Goal: Information Seeking & Learning: Learn about a topic

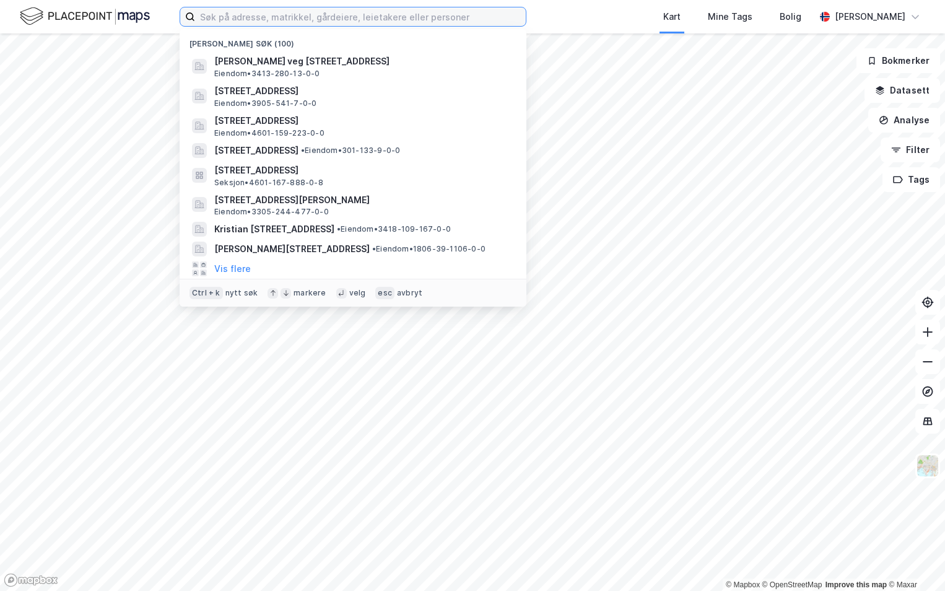
click at [267, 17] on input at bounding box center [360, 16] width 331 height 19
paste input "5001-406/404/0/0"
type input "5001-406/404/0/0"
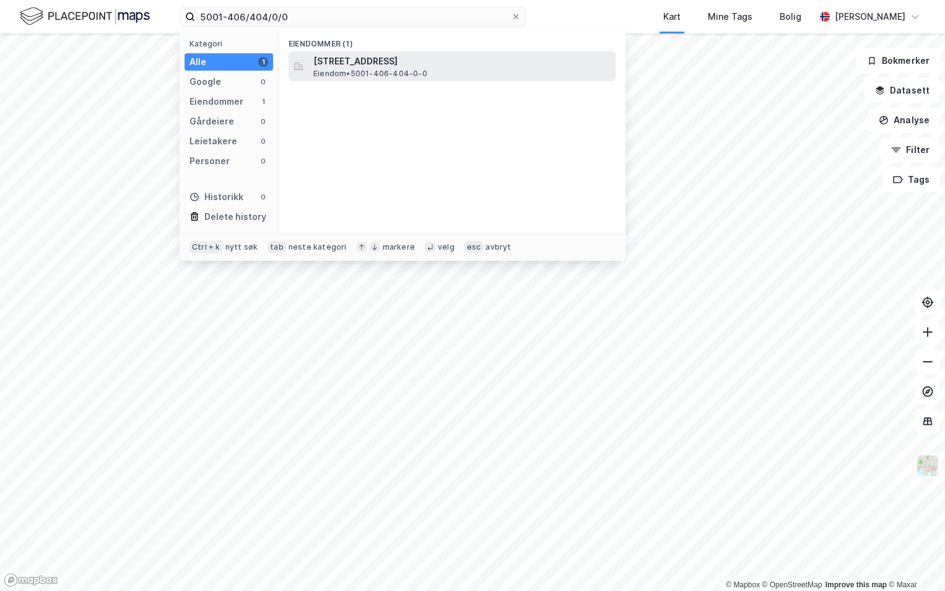
click at [399, 69] on span "Eiendom • 5001-406-404-0-0" at bounding box center [370, 74] width 114 height 10
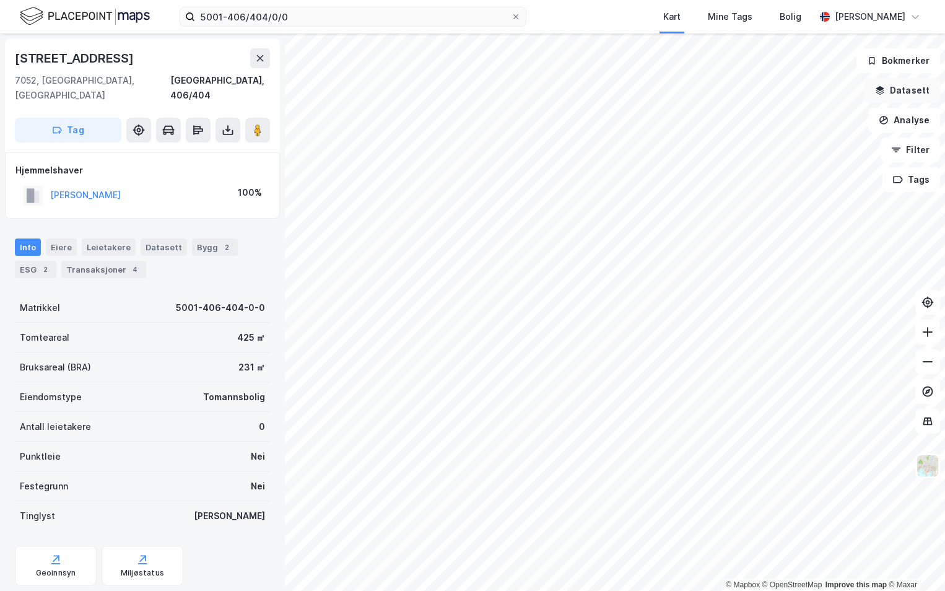
click at [891, 90] on button "Datasett" at bounding box center [902, 90] width 76 height 25
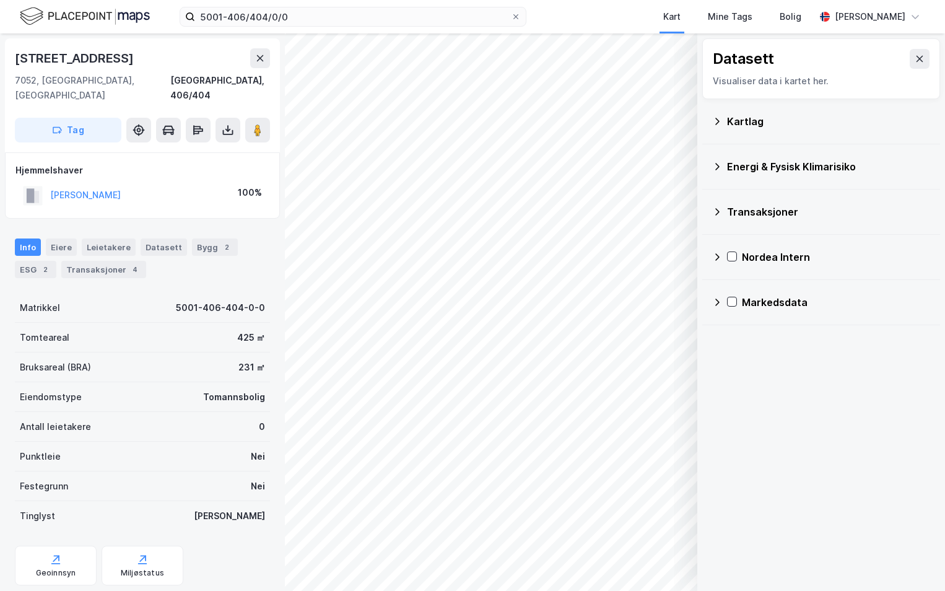
click at [723, 124] on div "Kartlag" at bounding box center [821, 121] width 218 height 30
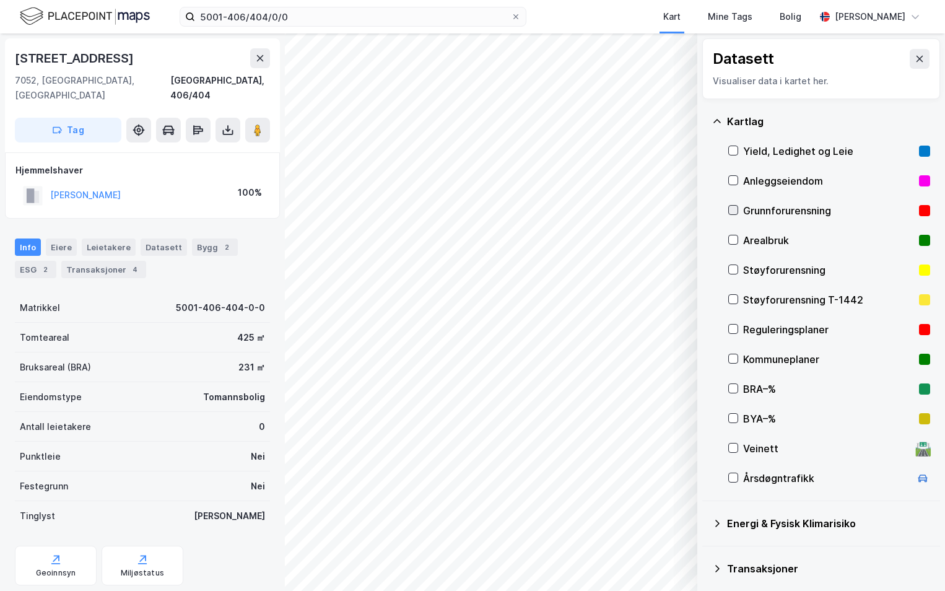
click at [737, 212] on icon at bounding box center [733, 210] width 9 height 9
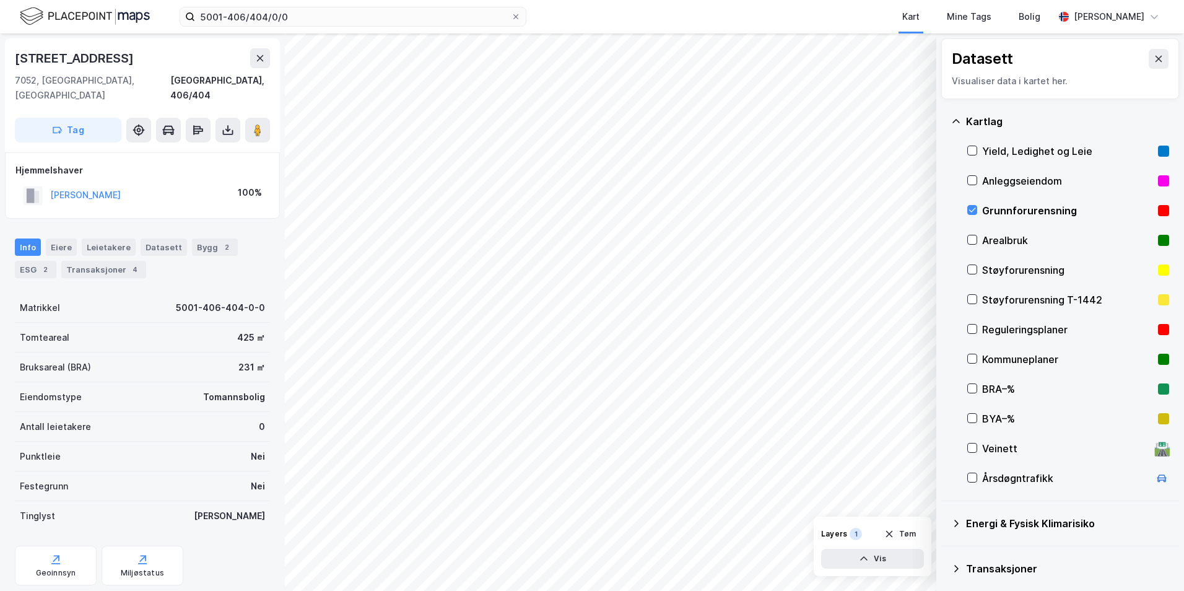
scroll to position [96, 0]
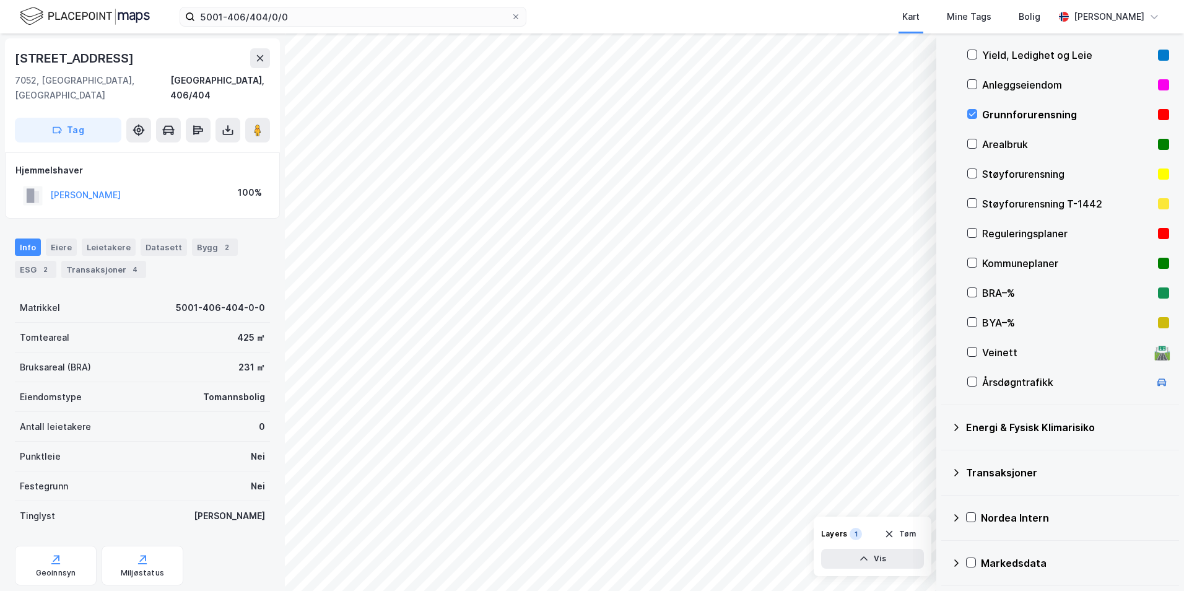
drag, startPoint x: 952, startPoint y: 421, endPoint x: 962, endPoint y: 432, distance: 14.9
click at [944, 421] on div "Energi & Fysisk Klimarisiko" at bounding box center [1060, 427] width 218 height 30
click at [944, 455] on icon at bounding box center [987, 456] width 9 height 9
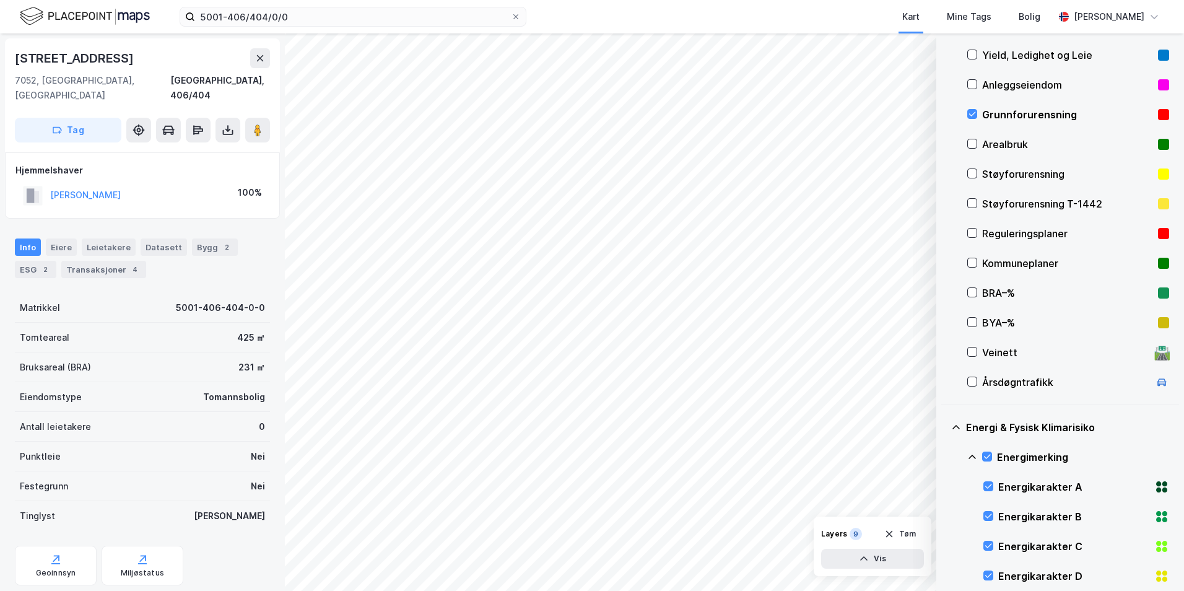
click at [944, 454] on icon at bounding box center [972, 457] width 10 height 10
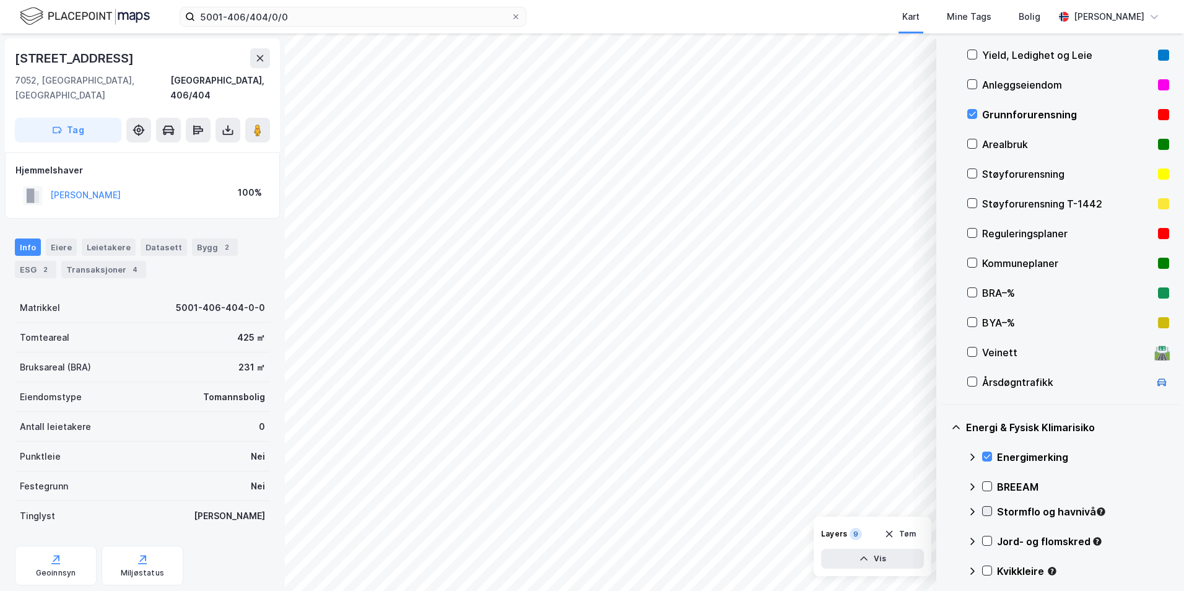
click at [944, 516] on div at bounding box center [987, 511] width 10 height 10
click at [944, 510] on icon at bounding box center [972, 511] width 10 height 10
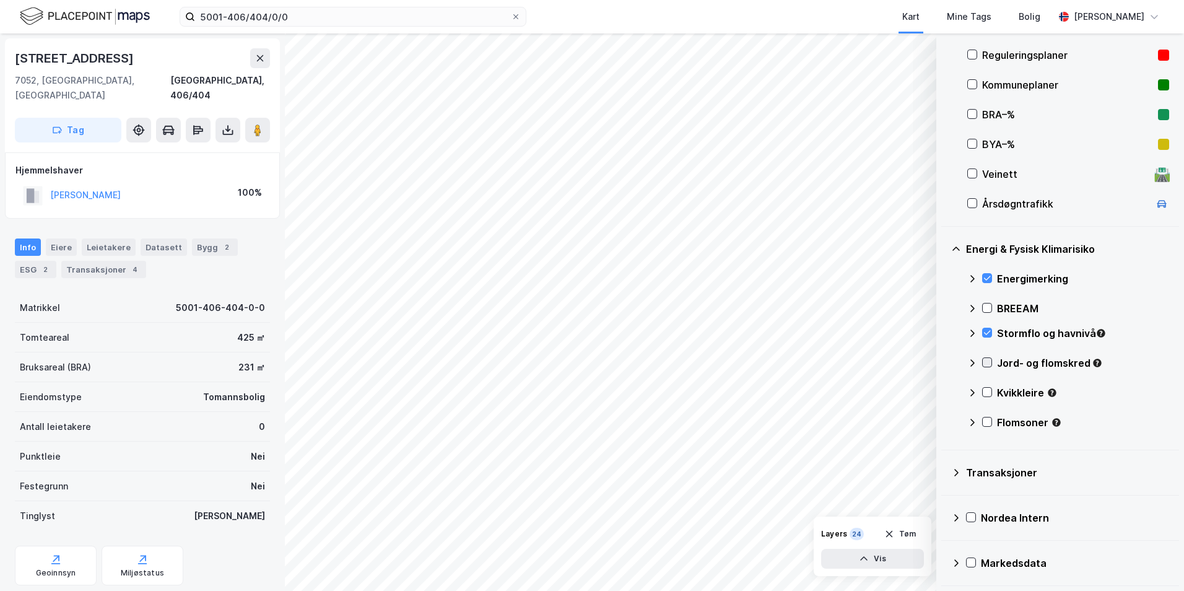
click at [944, 365] on icon at bounding box center [987, 362] width 9 height 9
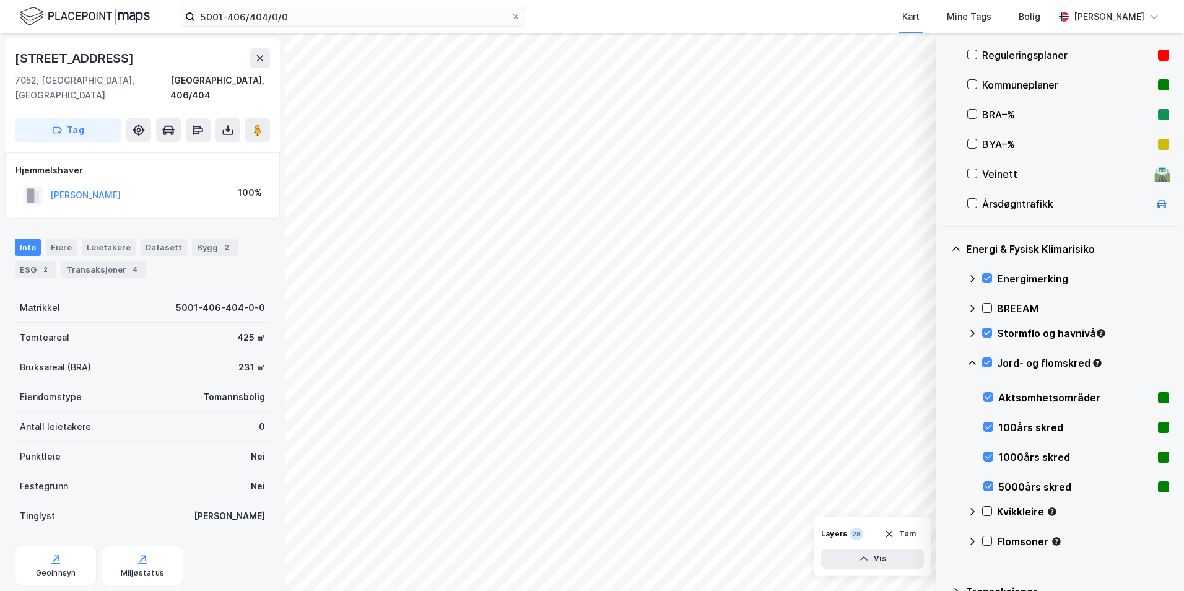
click at [944, 364] on icon at bounding box center [972, 363] width 10 height 10
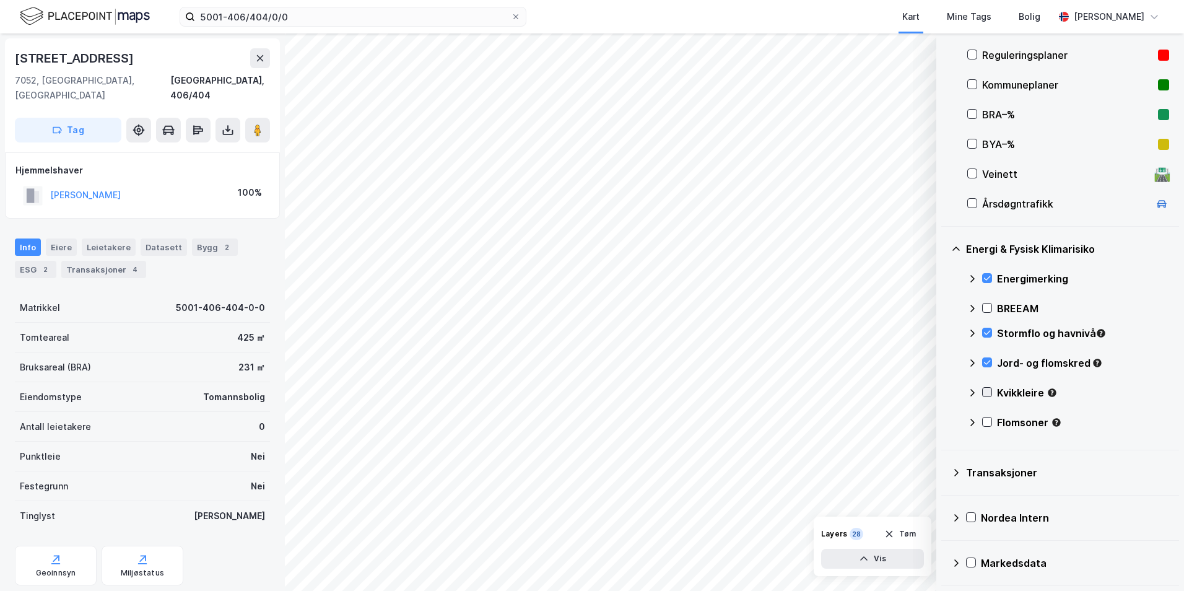
click at [944, 391] on icon at bounding box center [987, 392] width 9 height 9
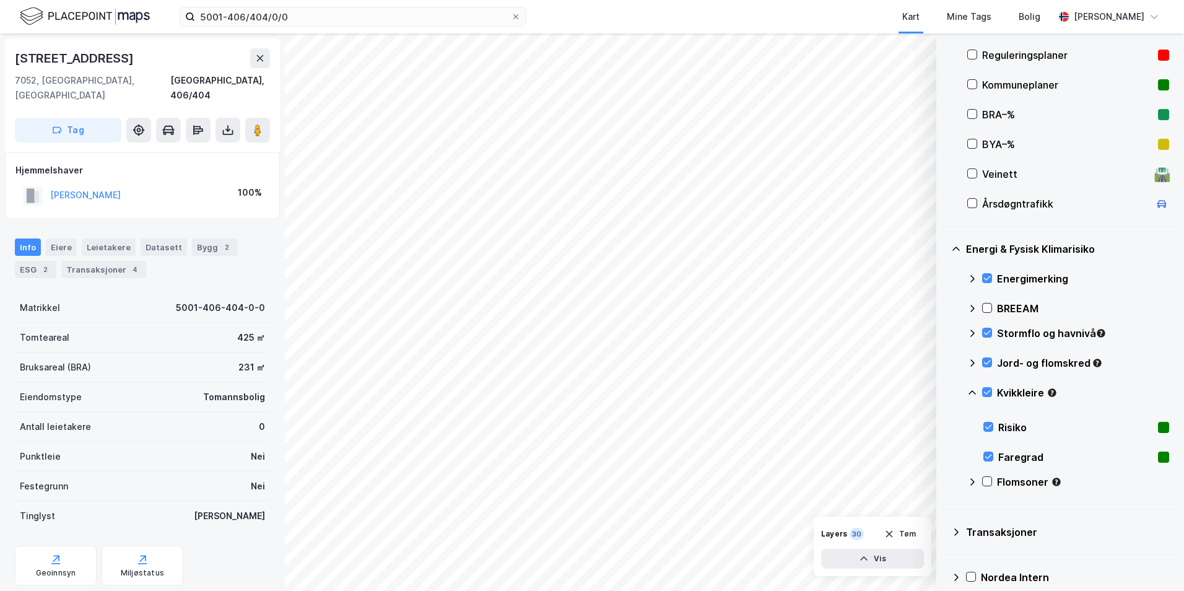
click at [944, 392] on icon at bounding box center [972, 393] width 10 height 10
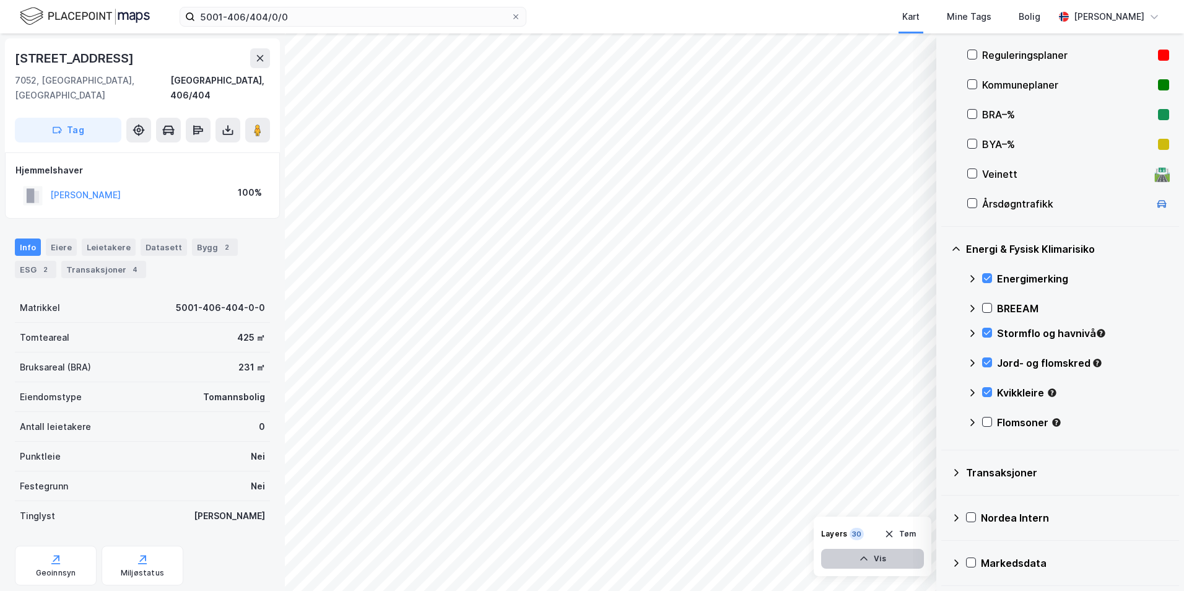
click at [891, 552] on button "Vis" at bounding box center [872, 559] width 103 height 20
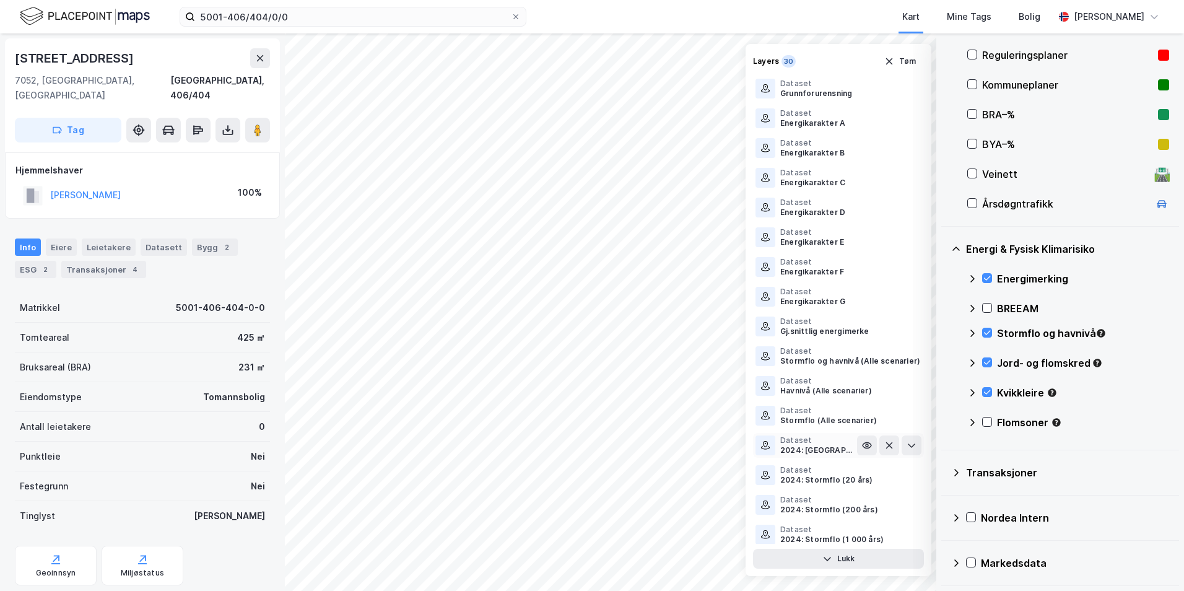
scroll to position [419, 0]
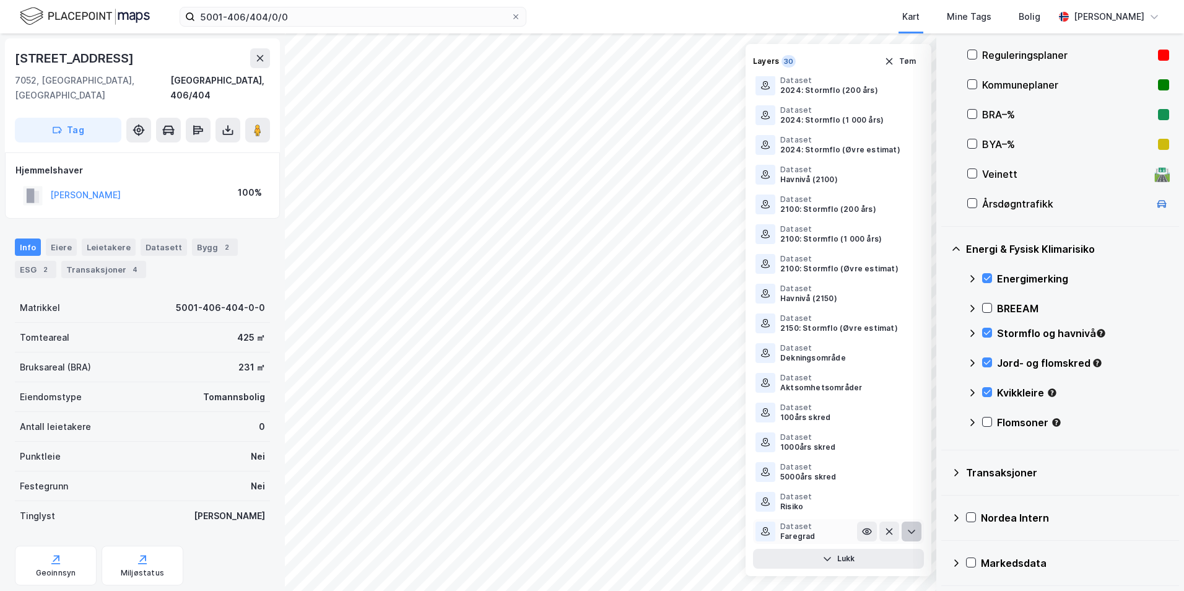
click at [906, 529] on icon at bounding box center [911, 531] width 10 height 10
click at [908, 532] on icon at bounding box center [911, 531] width 7 height 4
click at [906, 532] on icon at bounding box center [911, 531] width 10 height 10
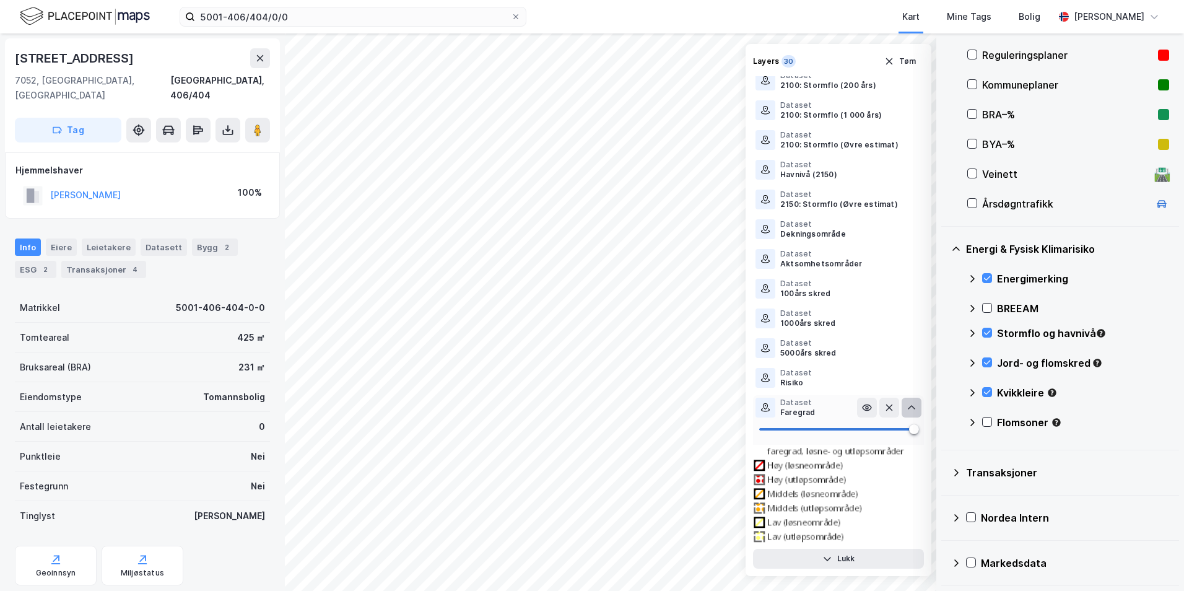
scroll to position [553, 0]
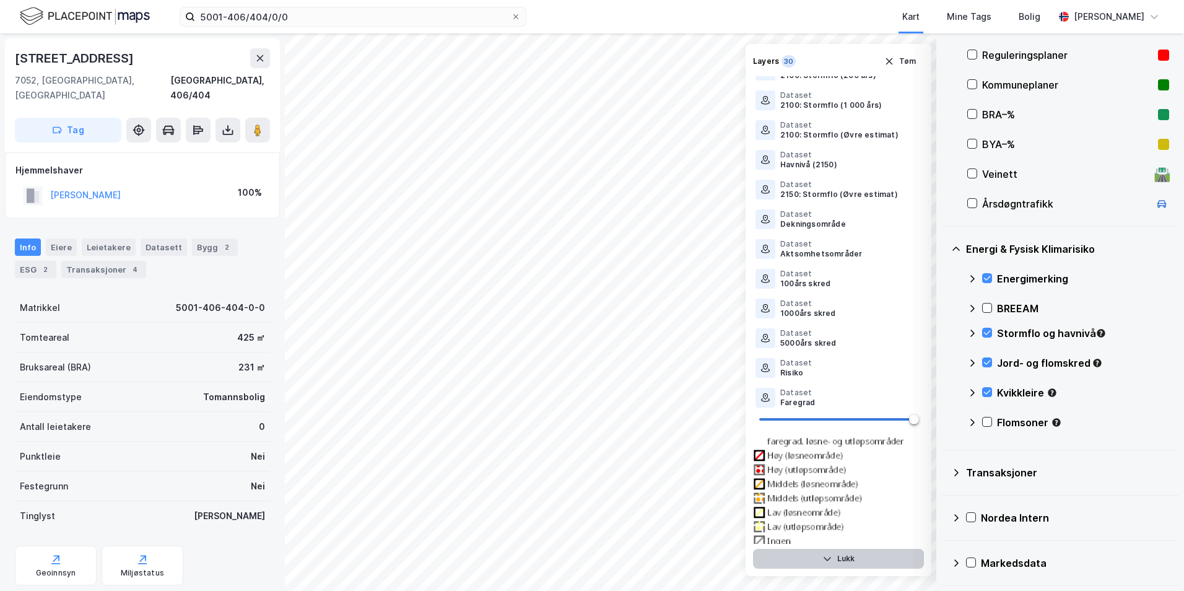
click at [847, 555] on button "Lukk" at bounding box center [838, 559] width 171 height 20
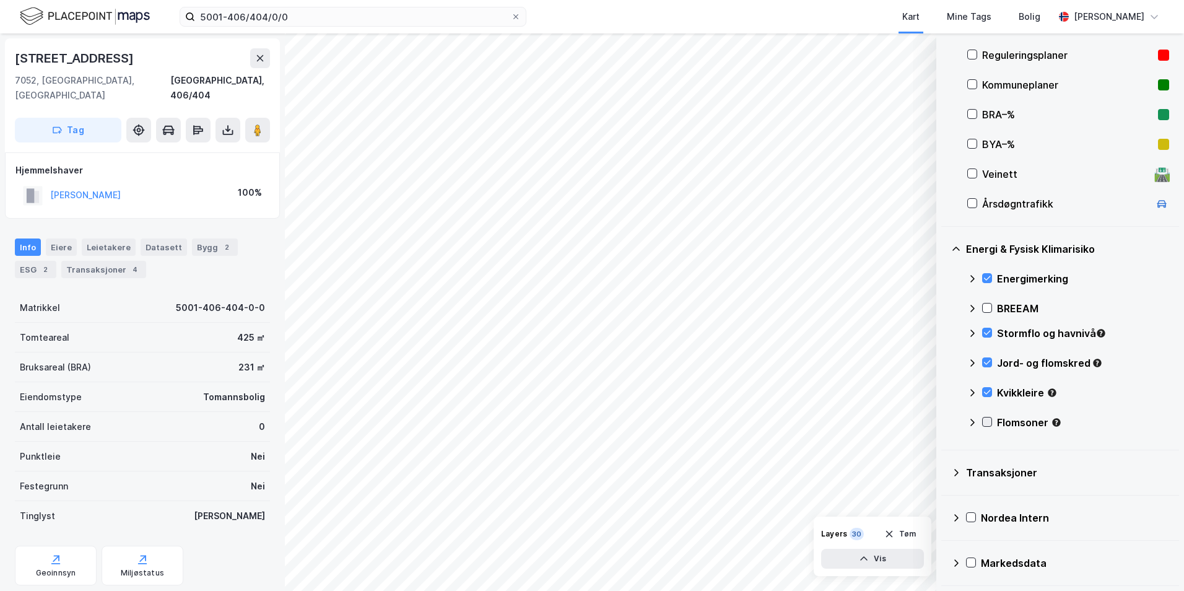
click at [944, 420] on icon at bounding box center [987, 421] width 9 height 9
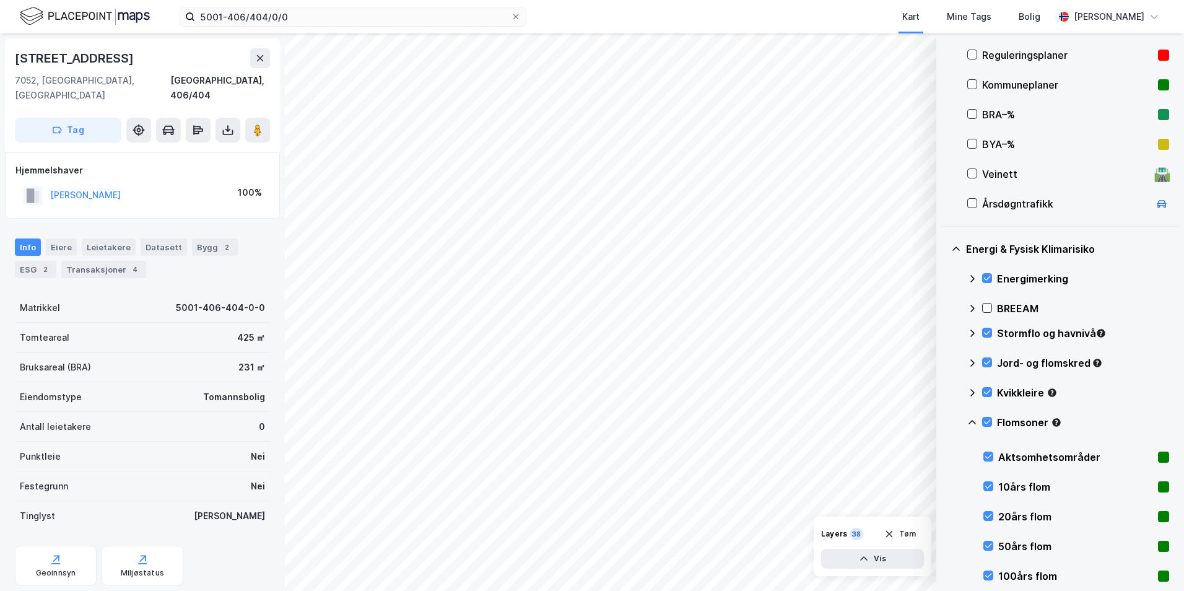
click at [944, 422] on icon at bounding box center [972, 422] width 10 height 10
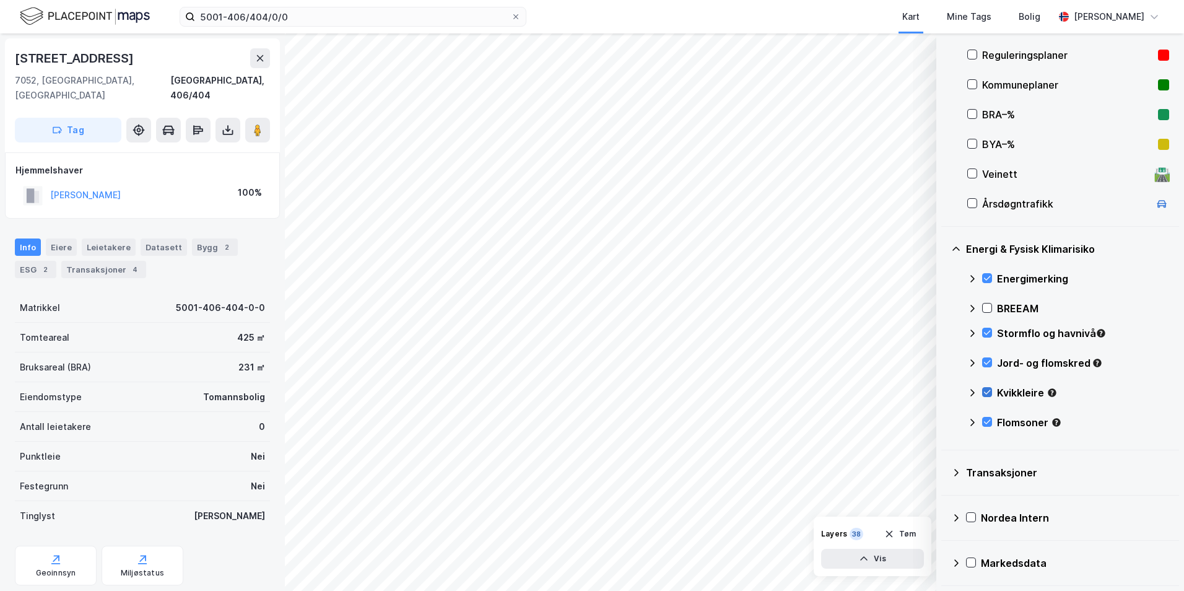
click at [944, 391] on div at bounding box center [987, 392] width 10 height 10
click at [944, 391] on icon at bounding box center [987, 392] width 9 height 9
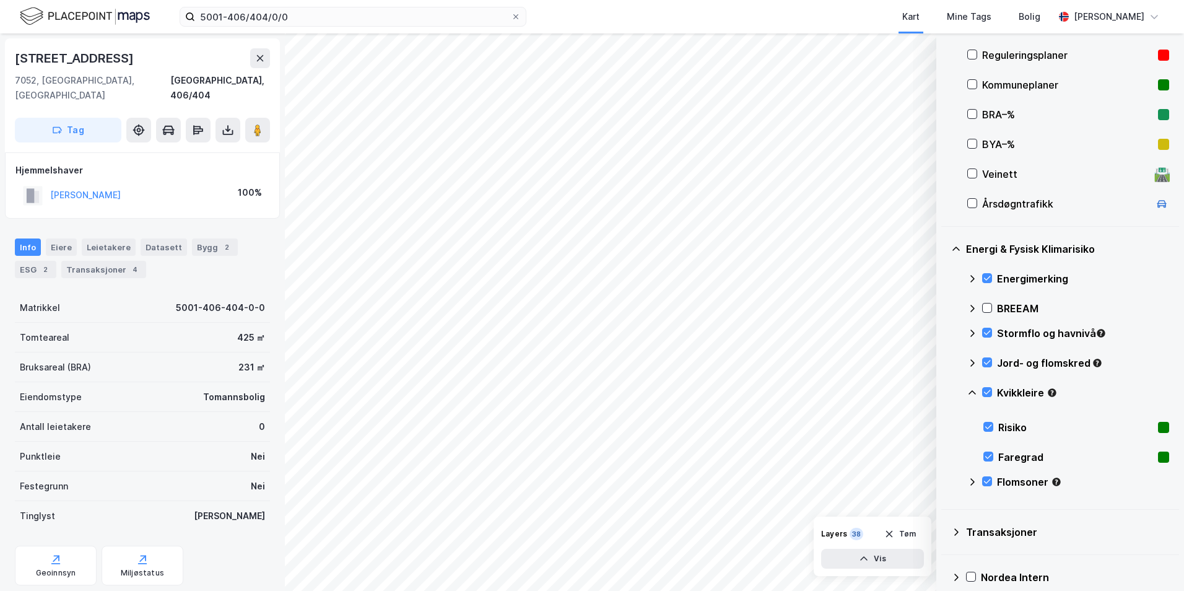
click at [944, 393] on icon at bounding box center [972, 393] width 10 height 10
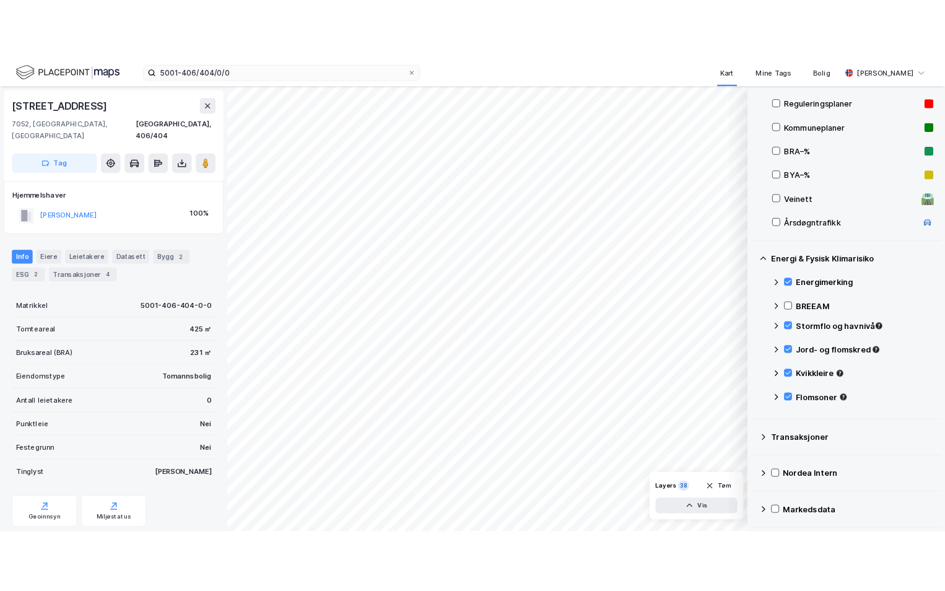
scroll to position [150, 0]
